Goal: Information Seeking & Learning: Learn about a topic

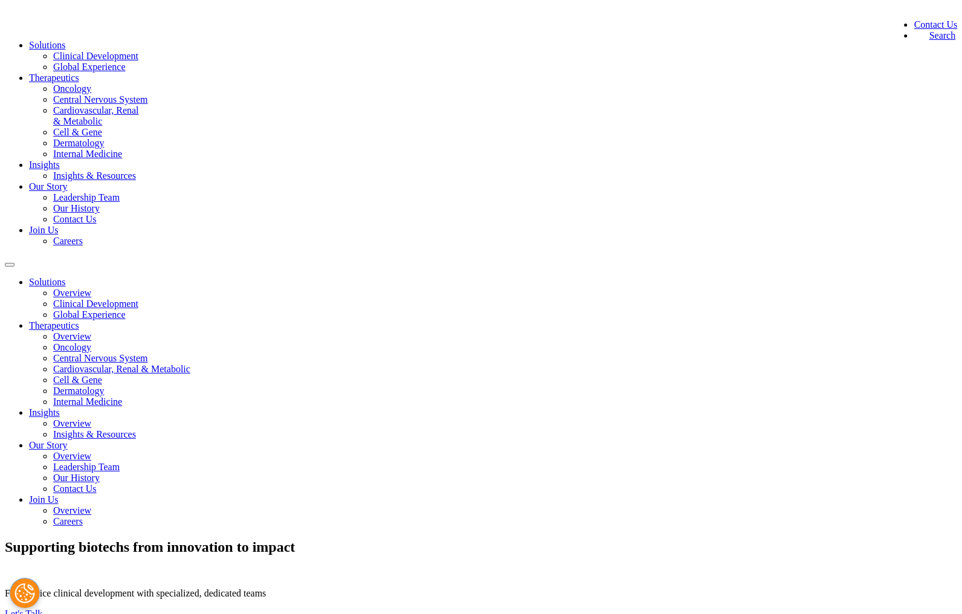
click at [147, 105] on link "Central Nervous System" at bounding box center [100, 99] width 94 height 10
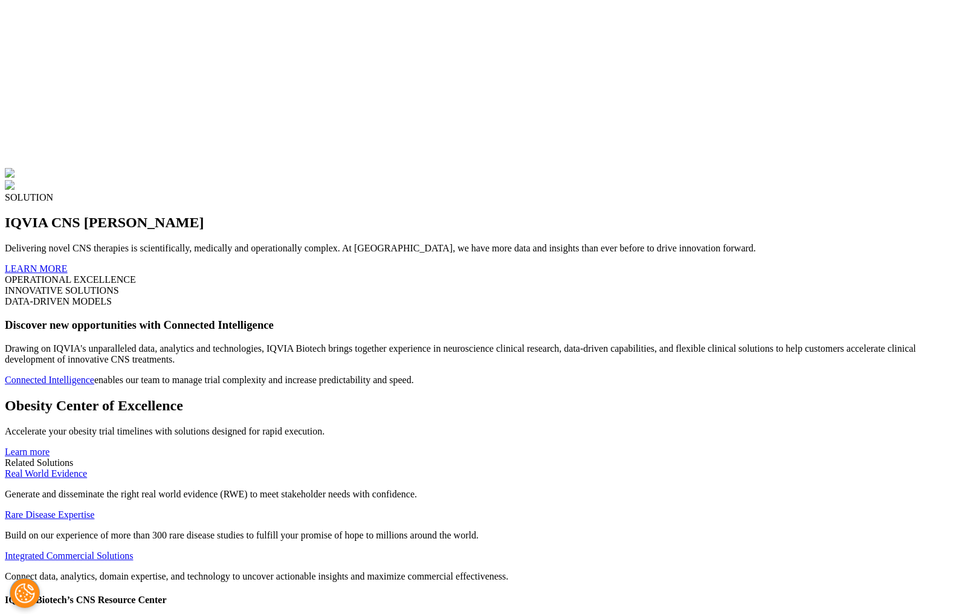
scroll to position [3347, 0]
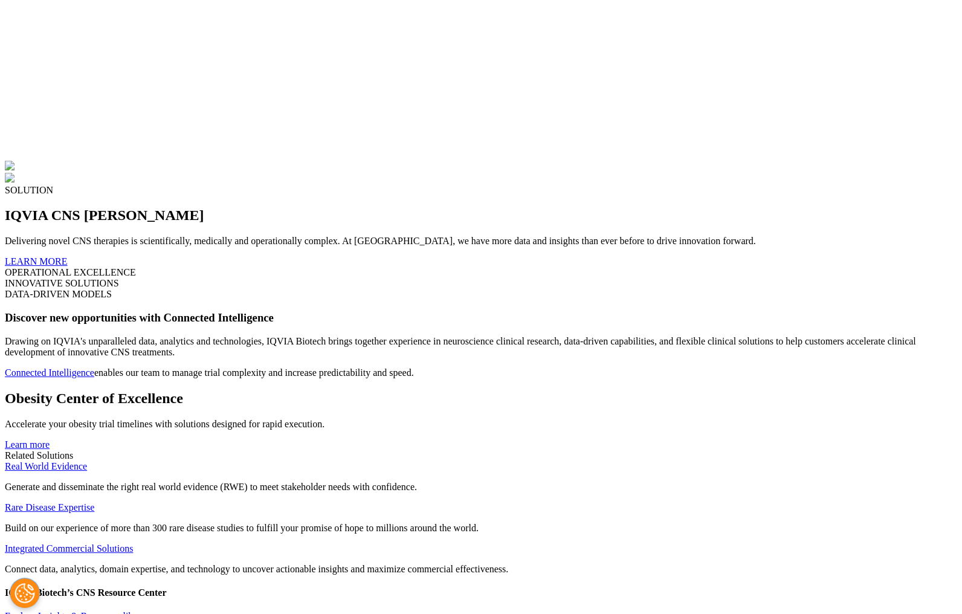
click at [149, 611] on link "Explore Insights & Resources library" at bounding box center [77, 616] width 144 height 10
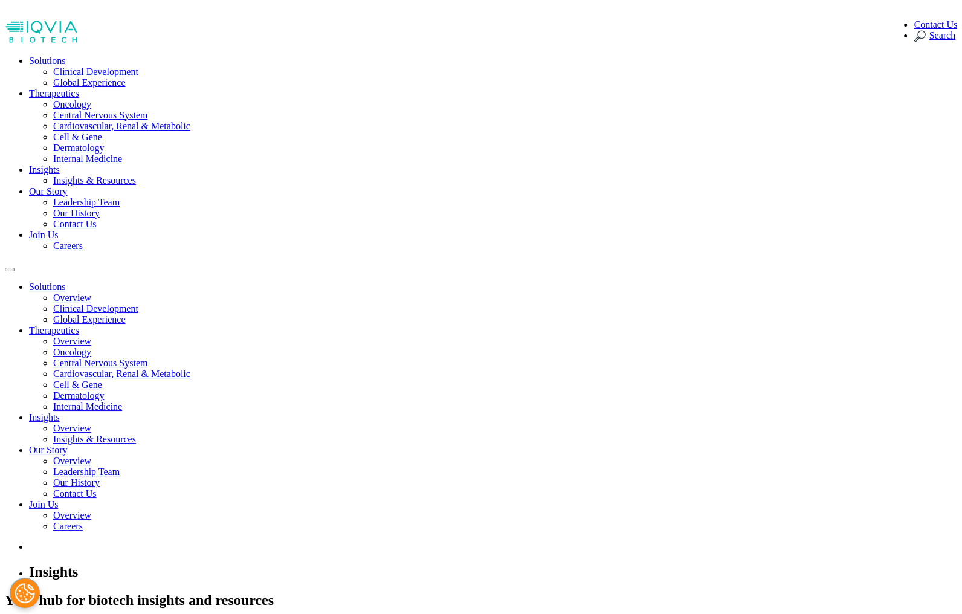
drag, startPoint x: 358, startPoint y: 249, endPoint x: 186, endPoint y: 195, distance: 180.4
click at [186, 592] on h2 "Your hub for biotech insights and resources" at bounding box center [481, 600] width 952 height 16
drag, startPoint x: 415, startPoint y: 334, endPoint x: 179, endPoint y: 319, distance: 236.1
click at [370, 592] on h2 "Your hub for biotech insights and resources" at bounding box center [481, 600] width 952 height 16
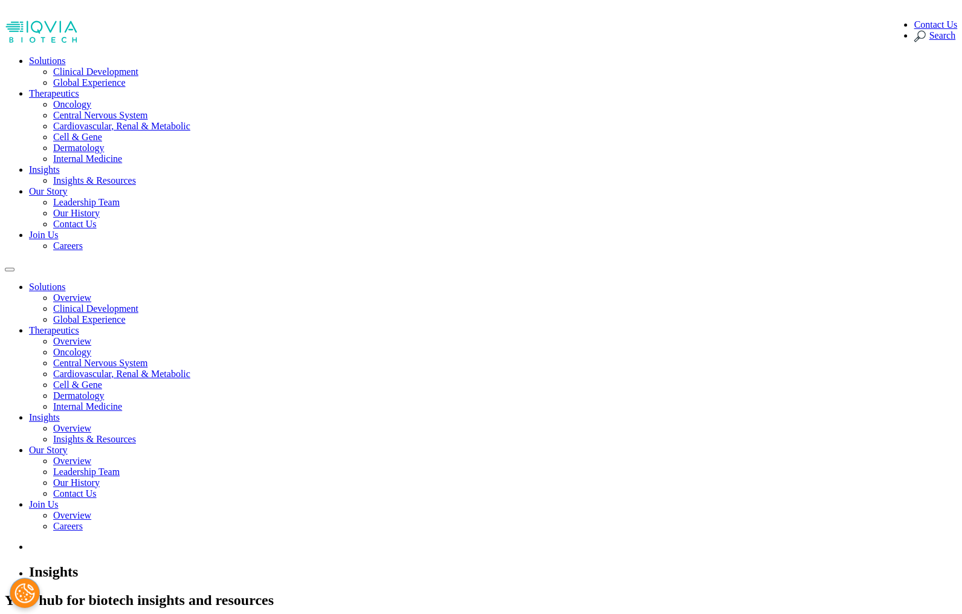
drag, startPoint x: 424, startPoint y: 262, endPoint x: 184, endPoint y: 199, distance: 248.4
click at [184, 592] on h2 "Your hub for biotech insights and resources" at bounding box center [481, 600] width 952 height 16
copy h2 "Your hub for biotech insights and resources"
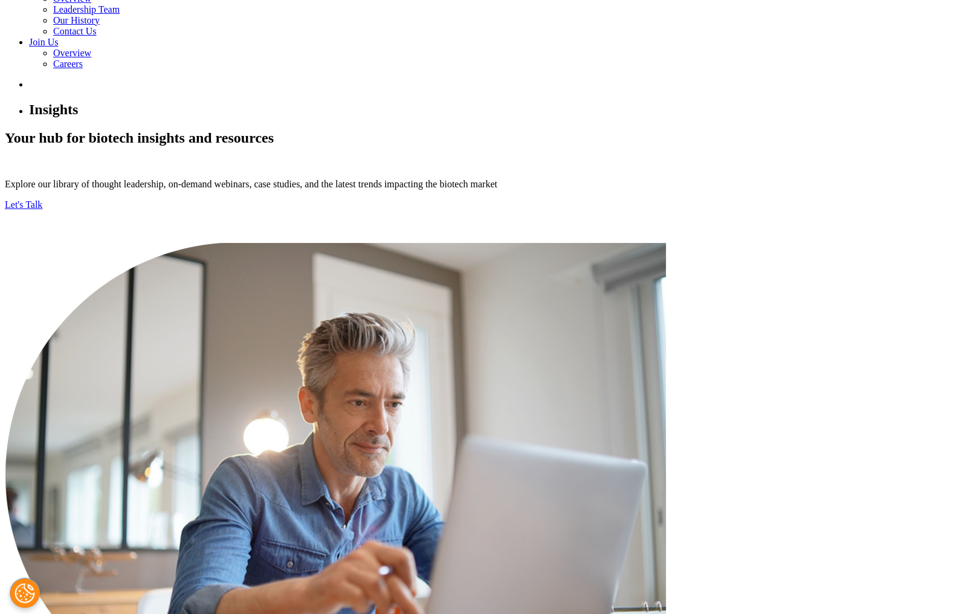
scroll to position [495, 0]
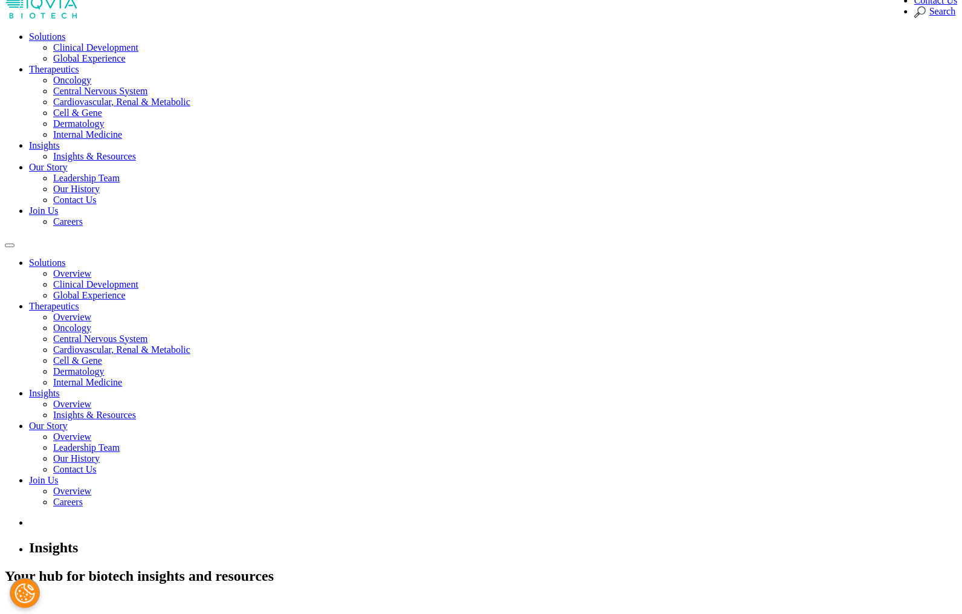
scroll to position [0, 0]
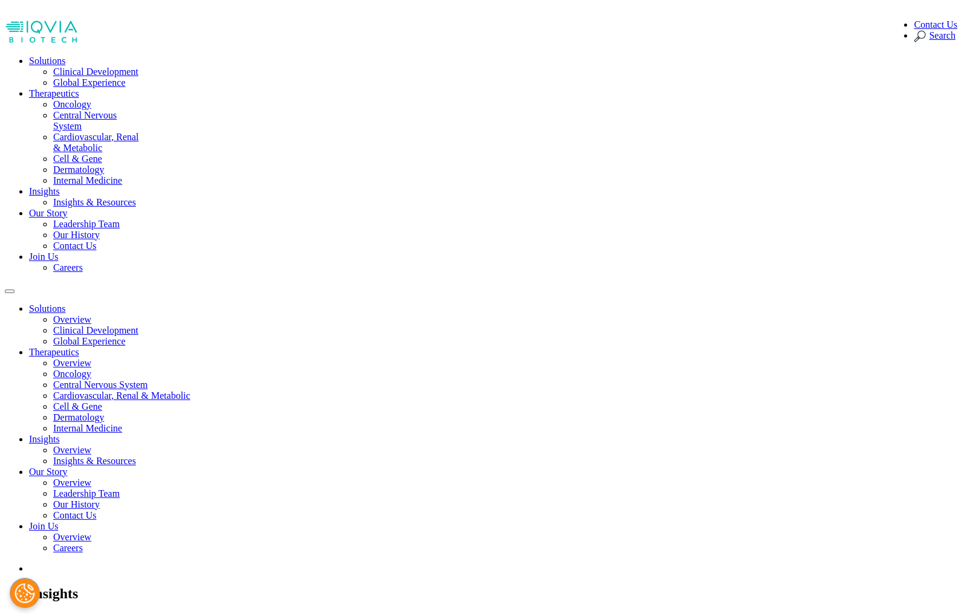
click at [117, 112] on link "Central Nervous System" at bounding box center [84, 120] width 63 height 21
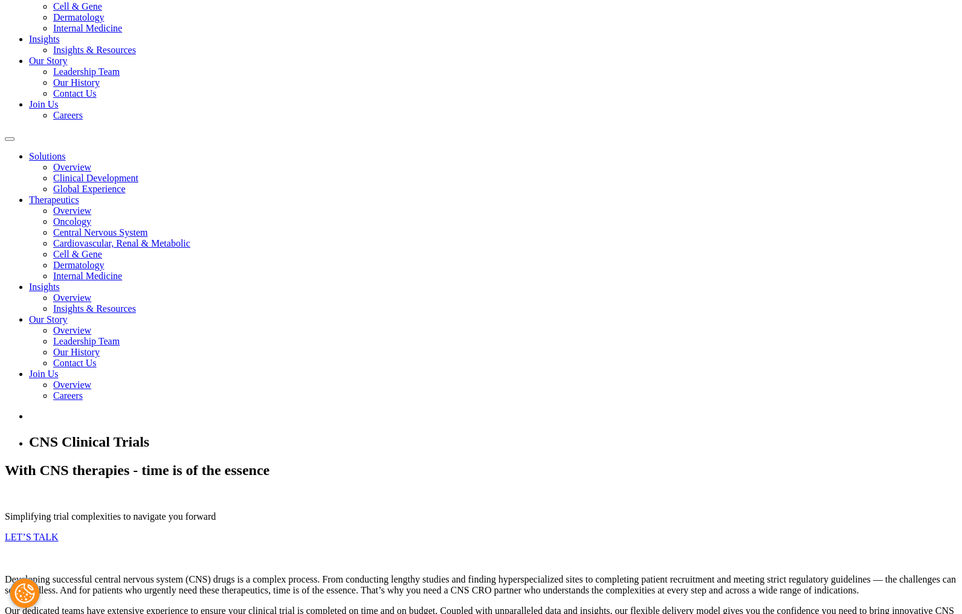
scroll to position [110, 0]
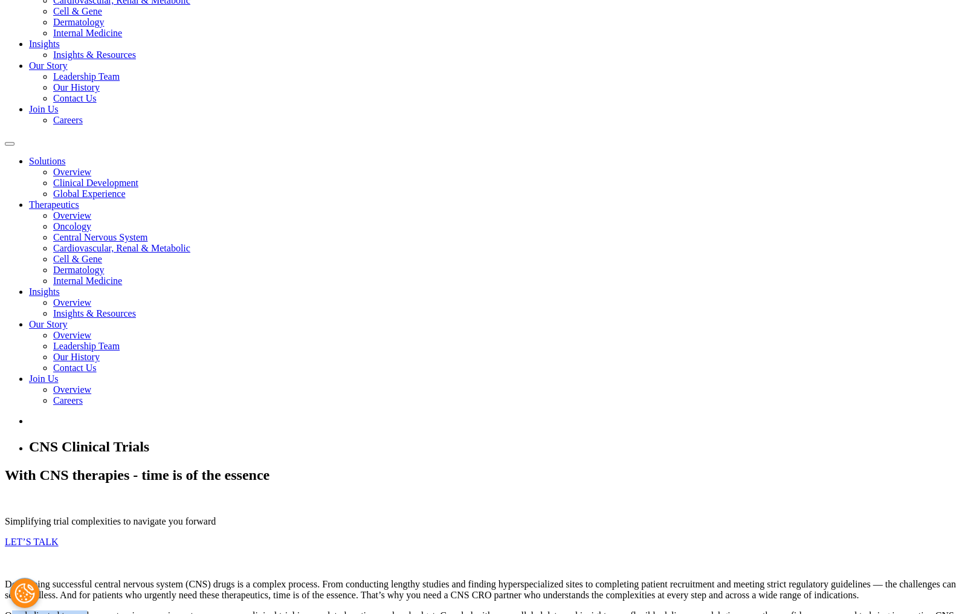
drag, startPoint x: 218, startPoint y: 451, endPoint x: 311, endPoint y: 451, distance: 93.0
click at [311, 610] on p "Our dedicated teams have extensive experience to ensure your clinical trial is …" at bounding box center [481, 621] width 952 height 22
copy p "Our dedicated teams"
drag, startPoint x: 717, startPoint y: 469, endPoint x: 463, endPoint y: 490, distance: 255.2
click at [463, 610] on p "Our dedicated teams have extensive experience to ensure your clinical trial is …" at bounding box center [481, 621] width 952 height 22
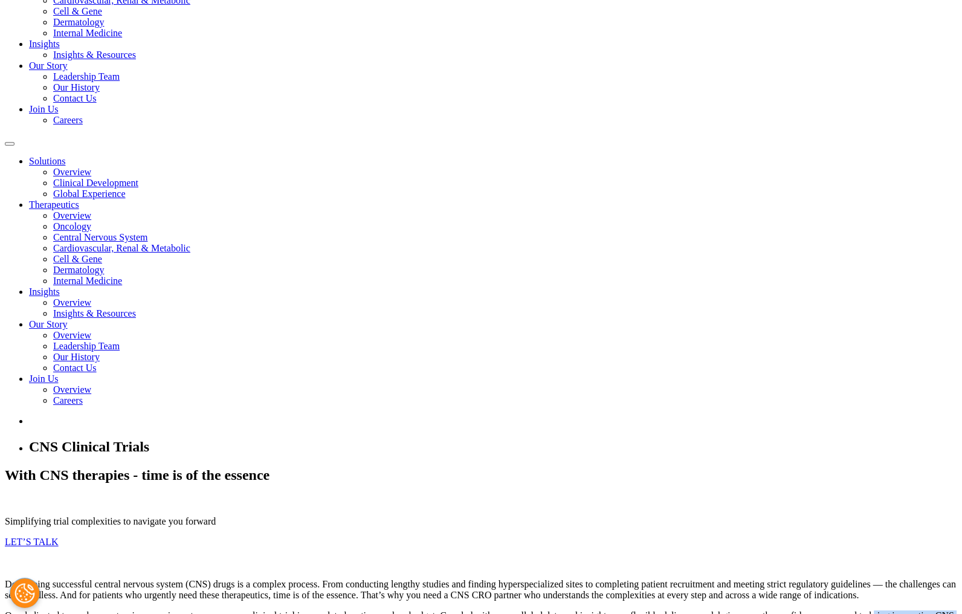
copy p "bring innovative CNS therapies to patients who need it most"
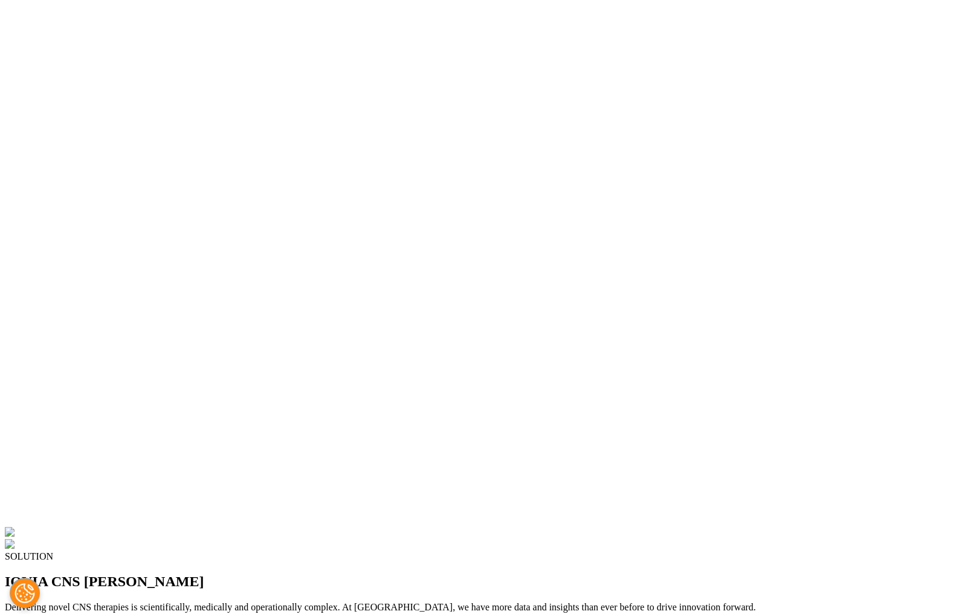
scroll to position [3198, 0]
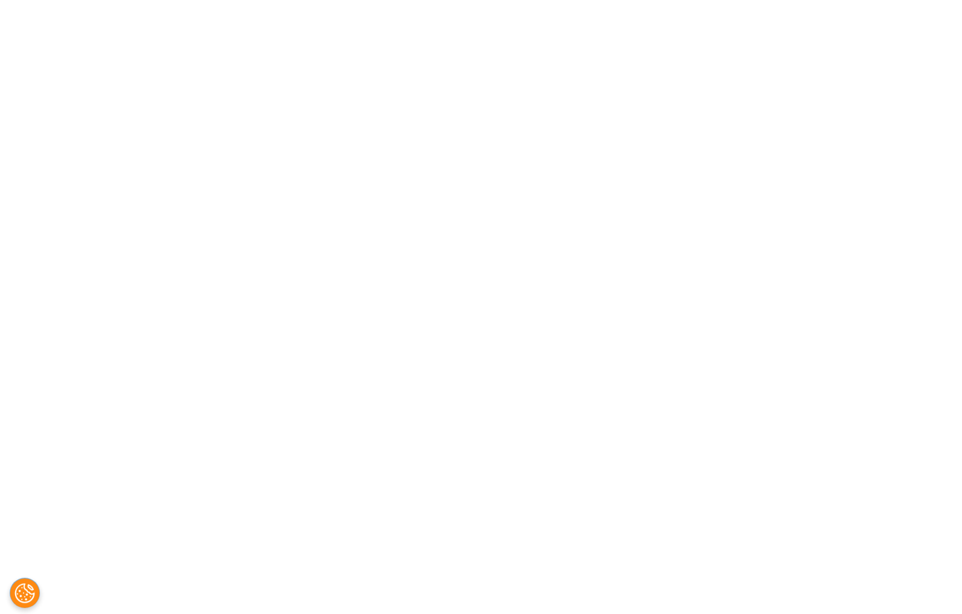
scroll to position [888, 0]
